Goal: Information Seeking & Learning: Learn about a topic

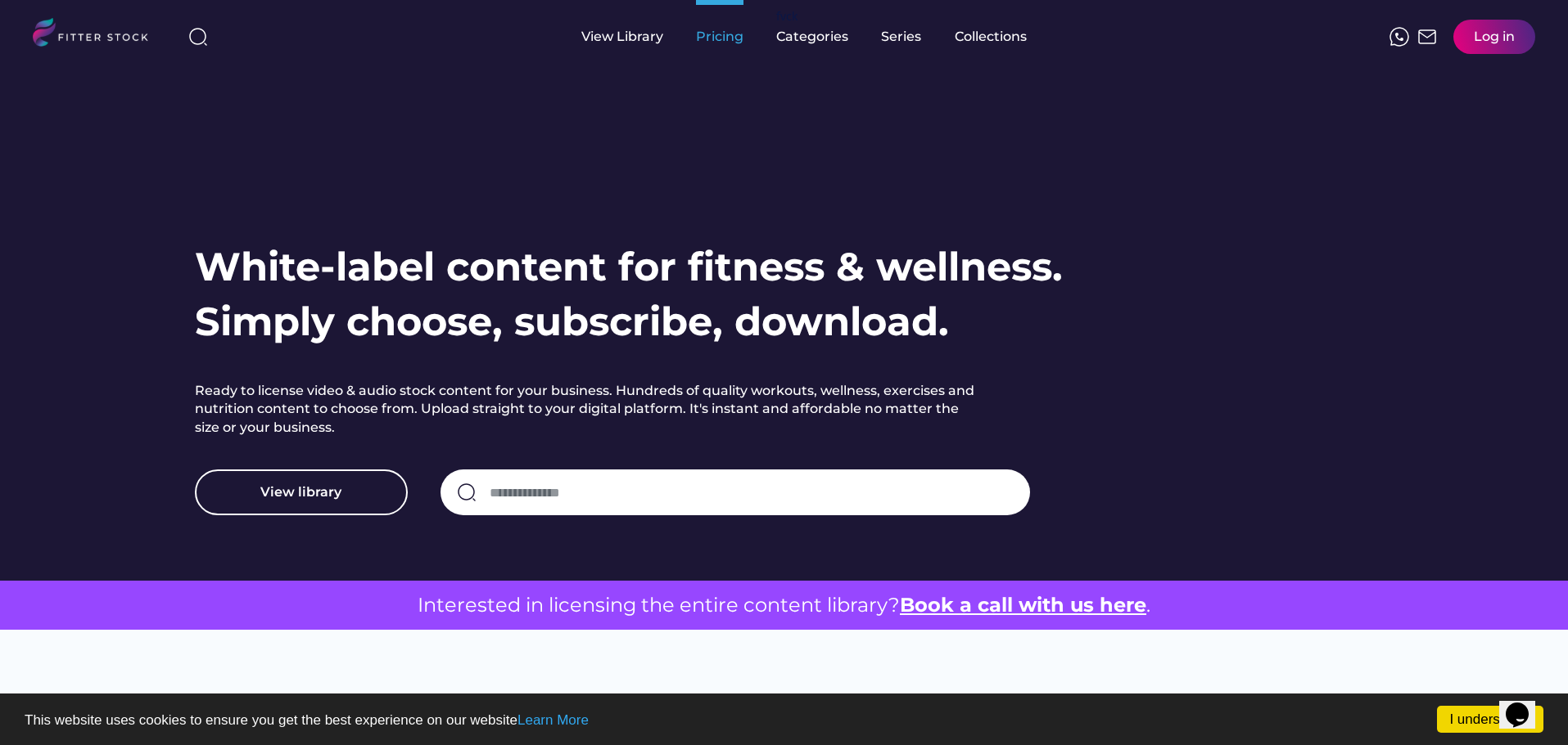
click at [710, 35] on div "Pricing" at bounding box center [719, 37] width 47 height 18
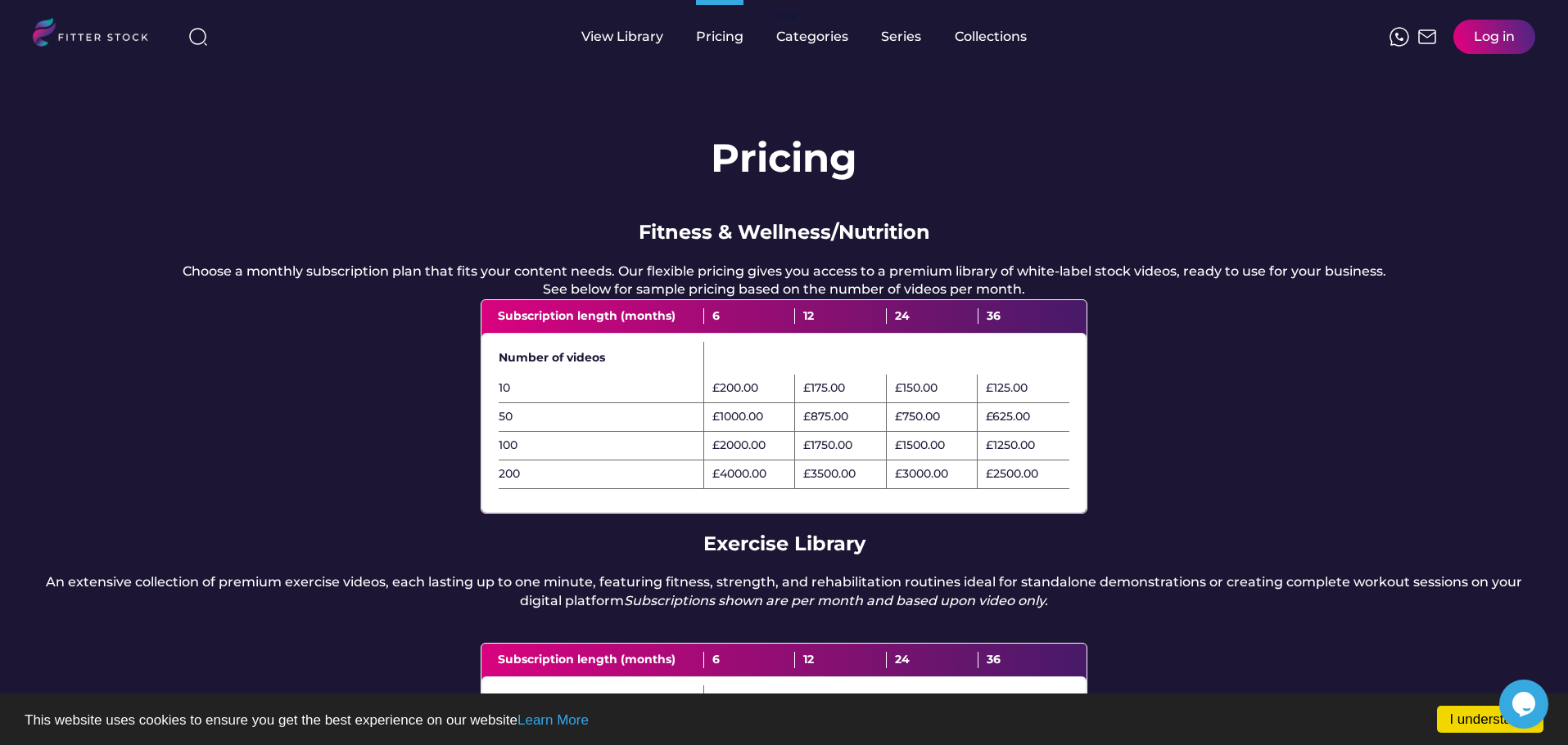
drag, startPoint x: 767, startPoint y: 186, endPoint x: 777, endPoint y: 187, distance: 10.0
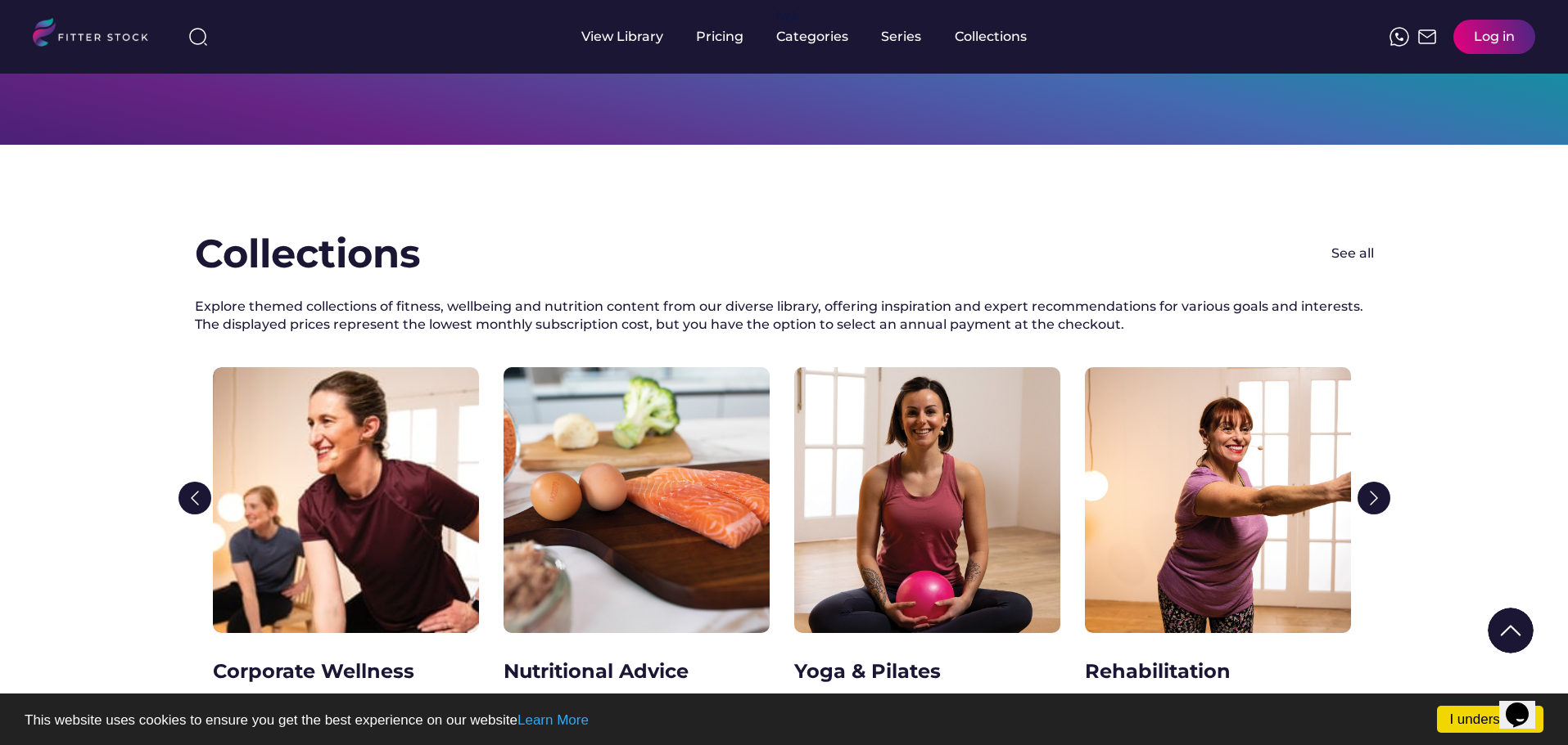
scroll to position [2536, 0]
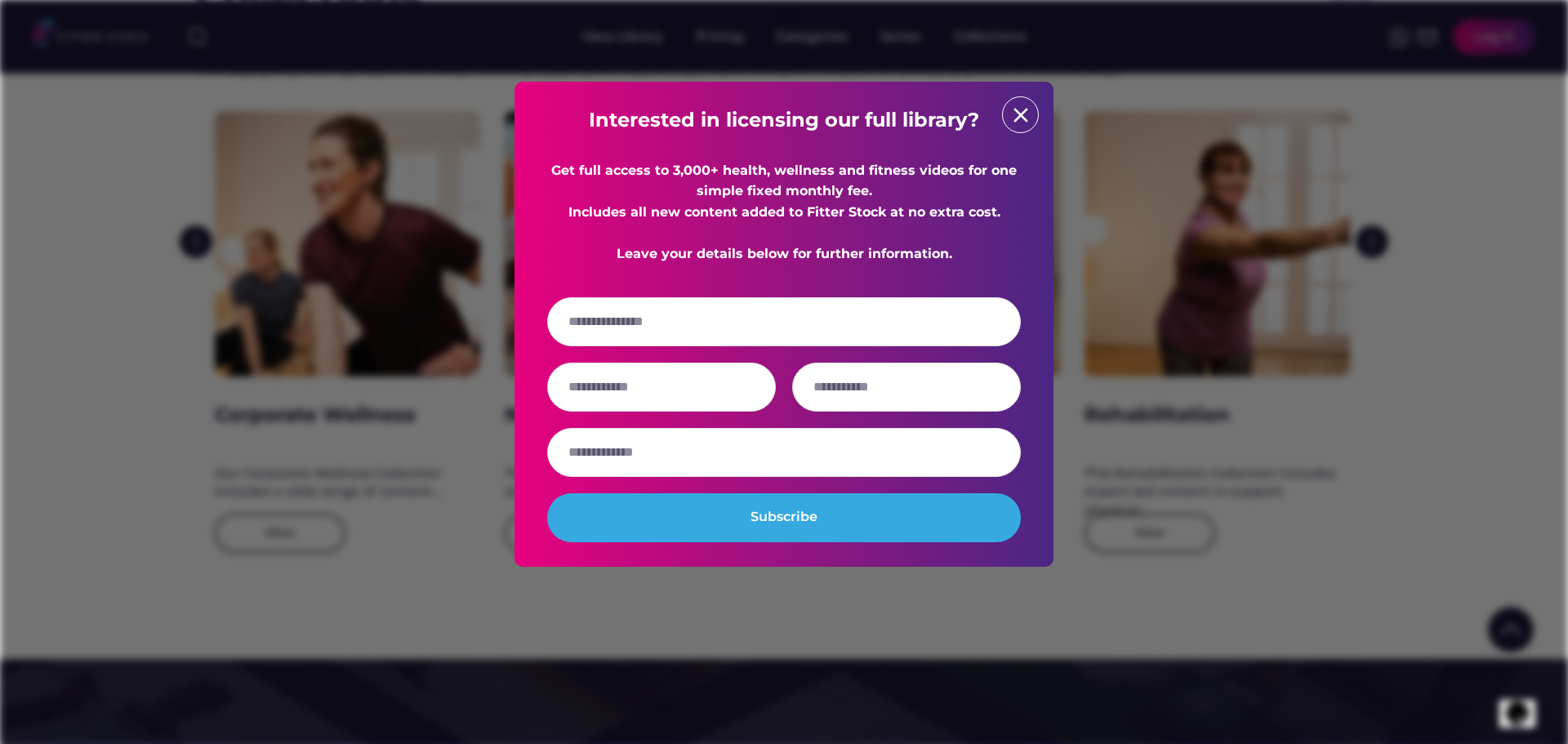
click at [1021, 125] on text "close" at bounding box center [1021, 115] width 24 height 24
